Goal: Information Seeking & Learning: Understand process/instructions

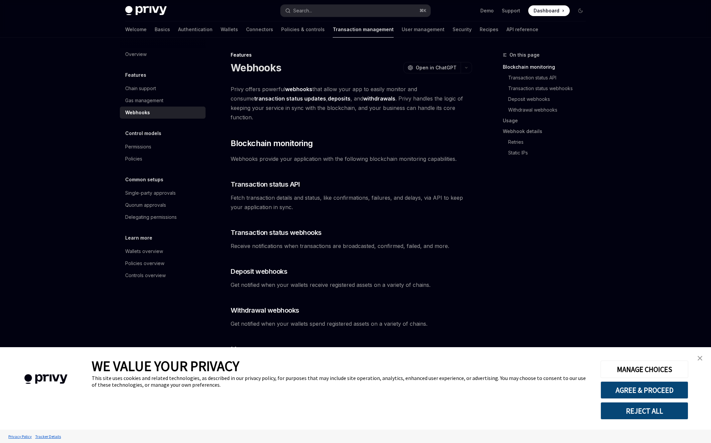
click at [699, 358] on img "close banner" at bounding box center [700, 358] width 5 height 5
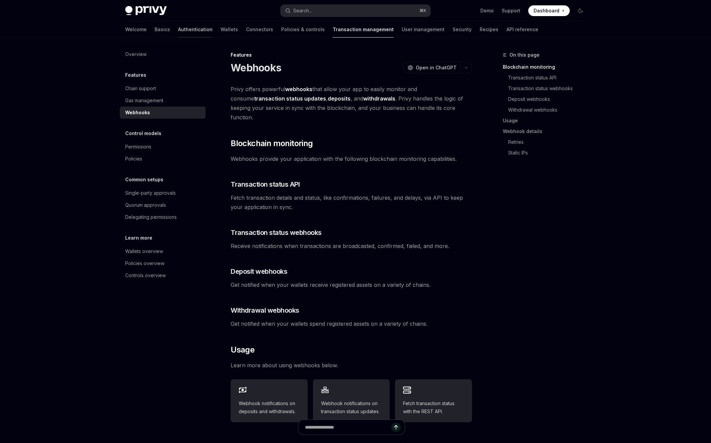
click at [178, 27] on link "Authentication" at bounding box center [195, 29] width 35 height 16
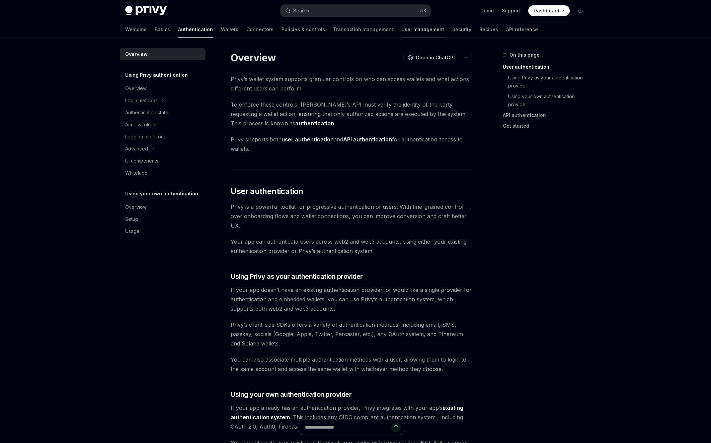
click at [402, 28] on link "User management" at bounding box center [423, 29] width 43 height 16
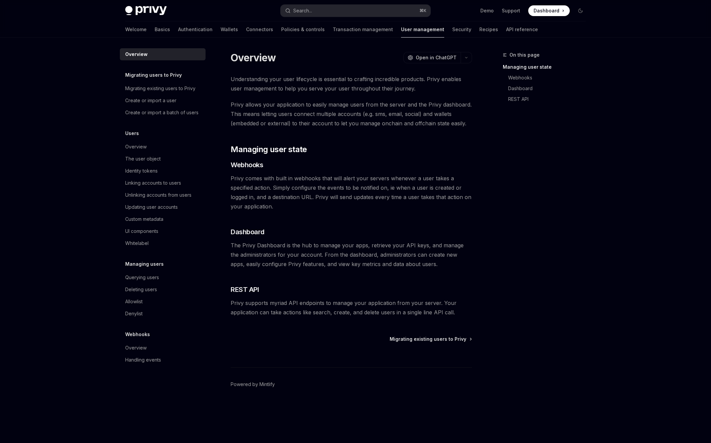
click at [166, 57] on div "Overview" at bounding box center [163, 54] width 76 height 8
type textarea "*"
click at [309, 13] on div "Search..." at bounding box center [302, 11] width 19 height 8
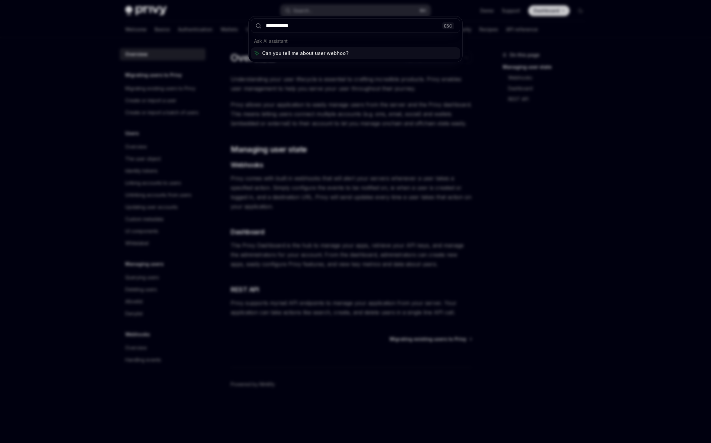
type input "**********"
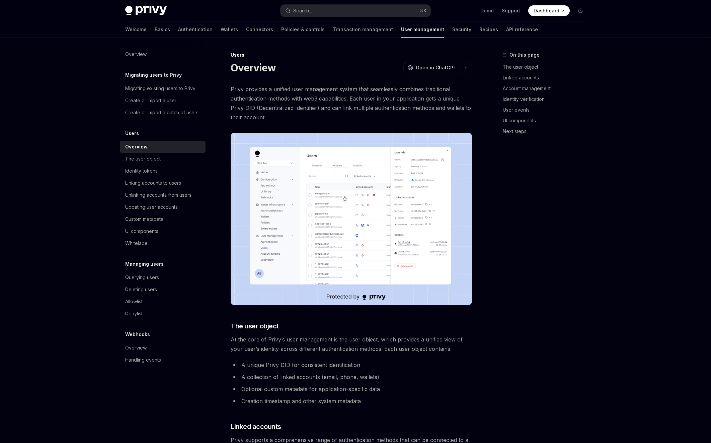
scroll to position [569, 0]
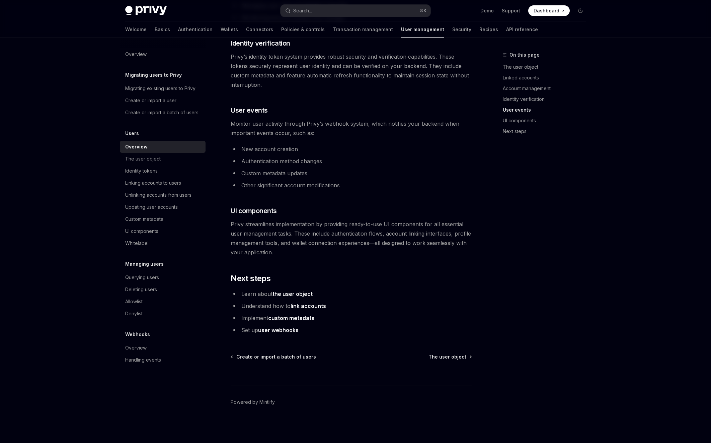
click at [285, 334] on li "Set up user webhooks" at bounding box center [352, 329] width 242 height 9
click at [285, 332] on link "user webhooks" at bounding box center [278, 330] width 41 height 7
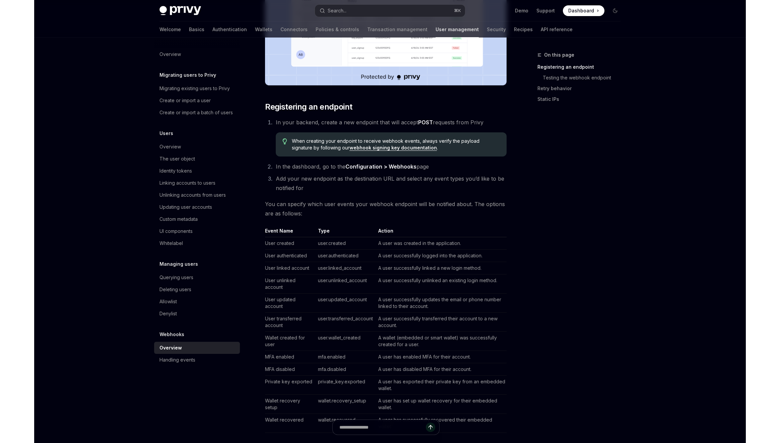
scroll to position [348, 0]
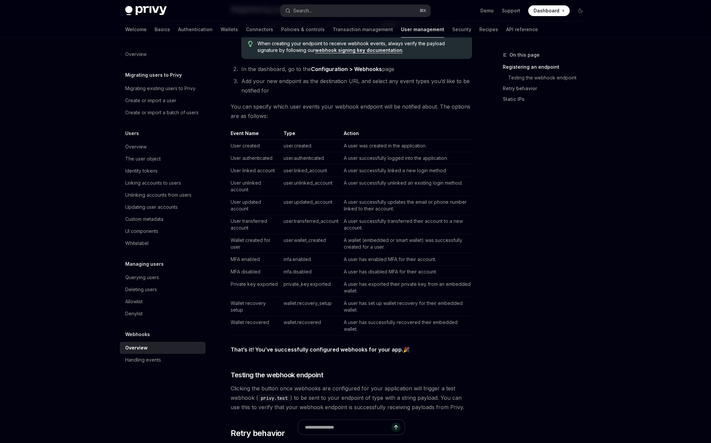
click at [552, 195] on div "On this page Registering an endpoint Testing the webhook endpoint Retry behavio…" at bounding box center [541, 247] width 102 height 392
type textarea "*"
